Goal: Transaction & Acquisition: Purchase product/service

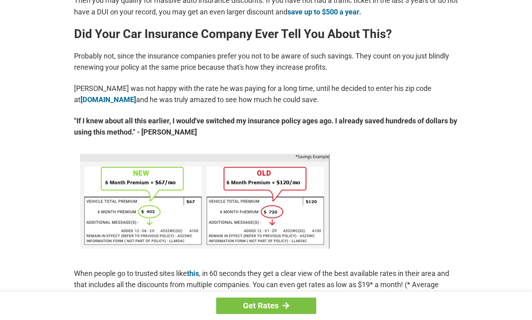
scroll to position [401, 0]
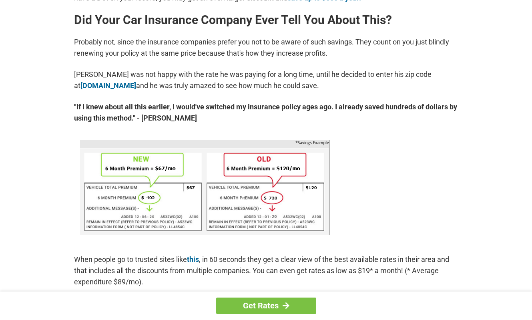
drag, startPoint x: 336, startPoint y: 116, endPoint x: 352, endPoint y: 117, distance: 15.2
click at [351, 116] on strong ""If I knew about all this earlier, I would've switched my insurance policy ages…" at bounding box center [266, 112] width 384 height 22
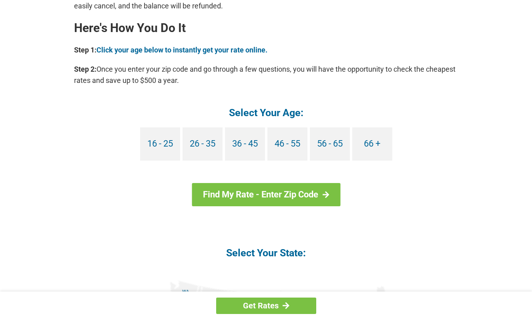
scroll to position [721, 0]
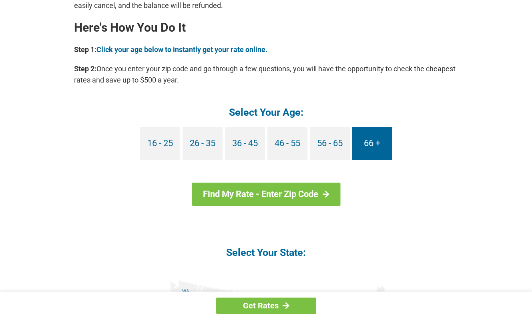
click at [368, 146] on link "66 +" at bounding box center [372, 143] width 40 height 33
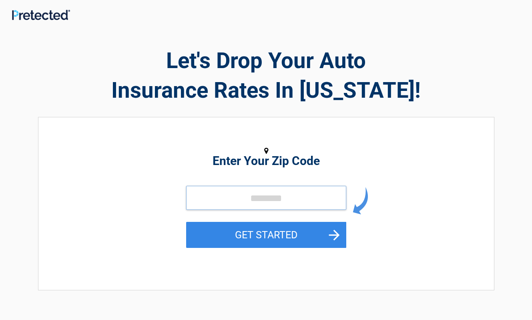
click at [247, 197] on input "tel" at bounding box center [266, 198] width 160 height 24
click at [219, 202] on input "tel" at bounding box center [266, 198] width 160 height 24
click at [223, 196] on input "tel" at bounding box center [266, 198] width 160 height 24
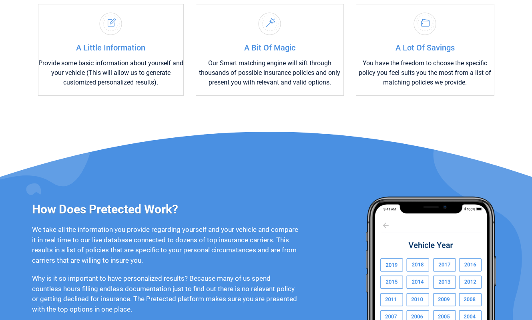
scroll to position [481, 0]
